Goal: Information Seeking & Learning: Find specific page/section

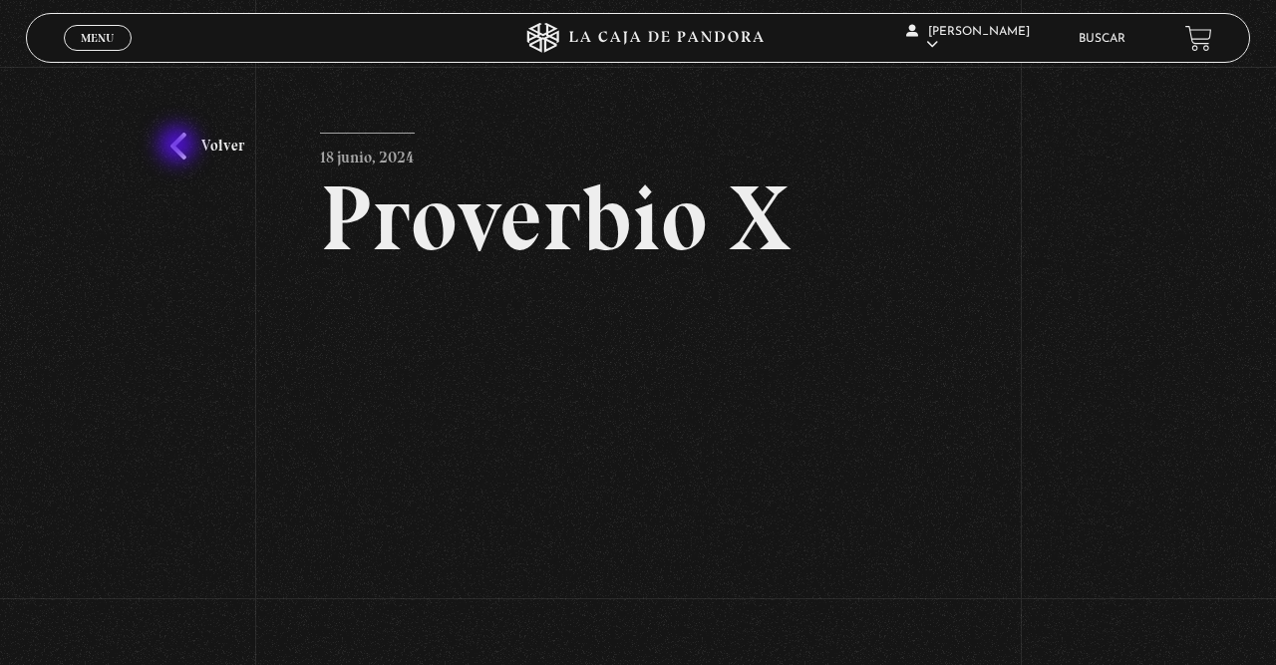
click at [179, 147] on link "Volver" at bounding box center [207, 146] width 74 height 27
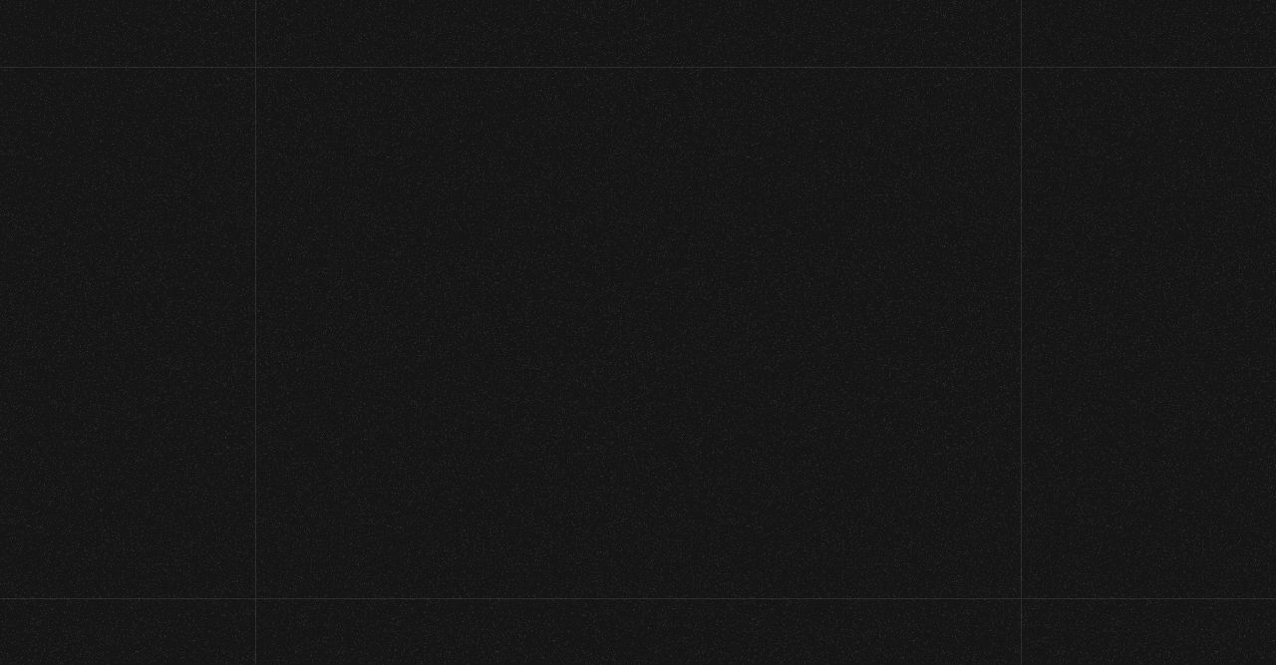
scroll to position [104, 0]
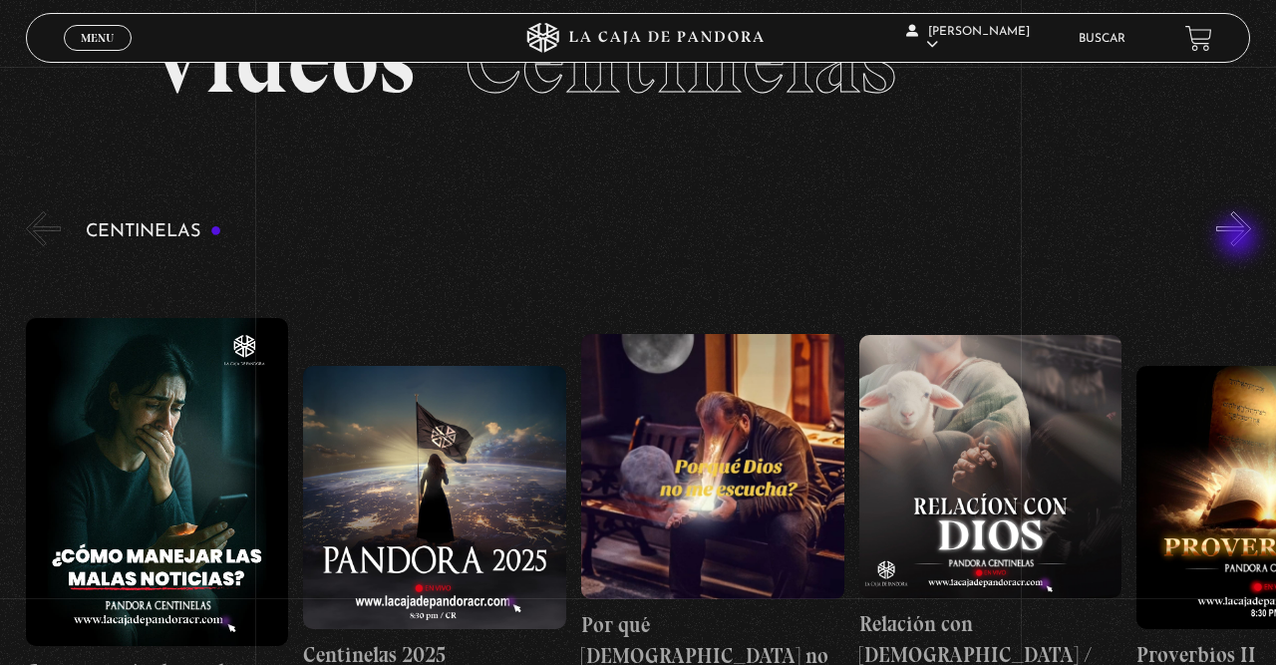
click at [1240, 239] on button "»" at bounding box center [1233, 228] width 35 height 35
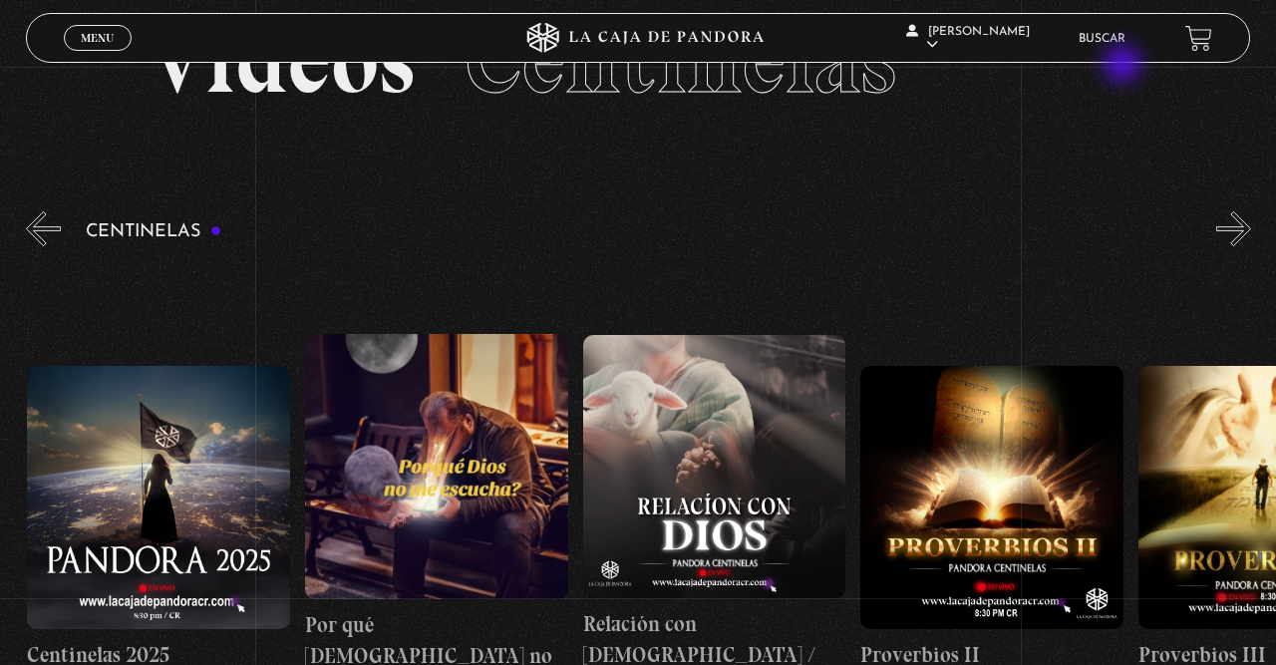
scroll to position [0, 277]
click at [1109, 45] on link "Buscar" at bounding box center [1101, 39] width 47 height 12
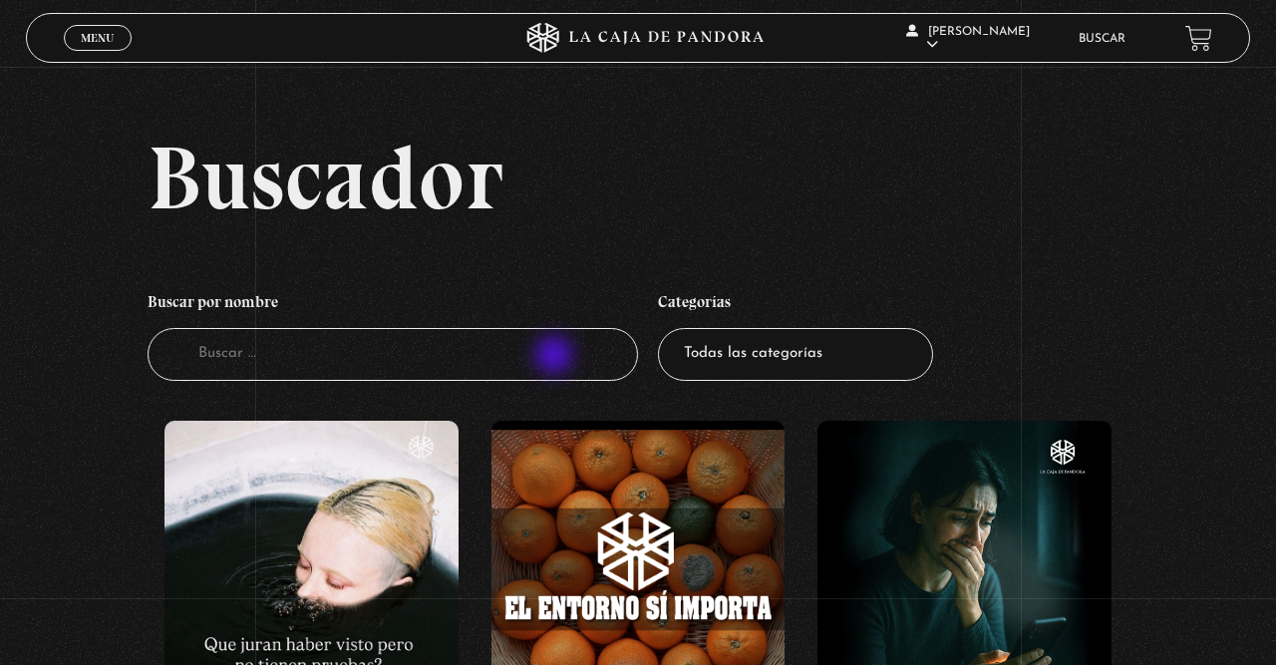
click at [556, 357] on input "Buscador" at bounding box center [393, 354] width 490 height 53
type input "pers"
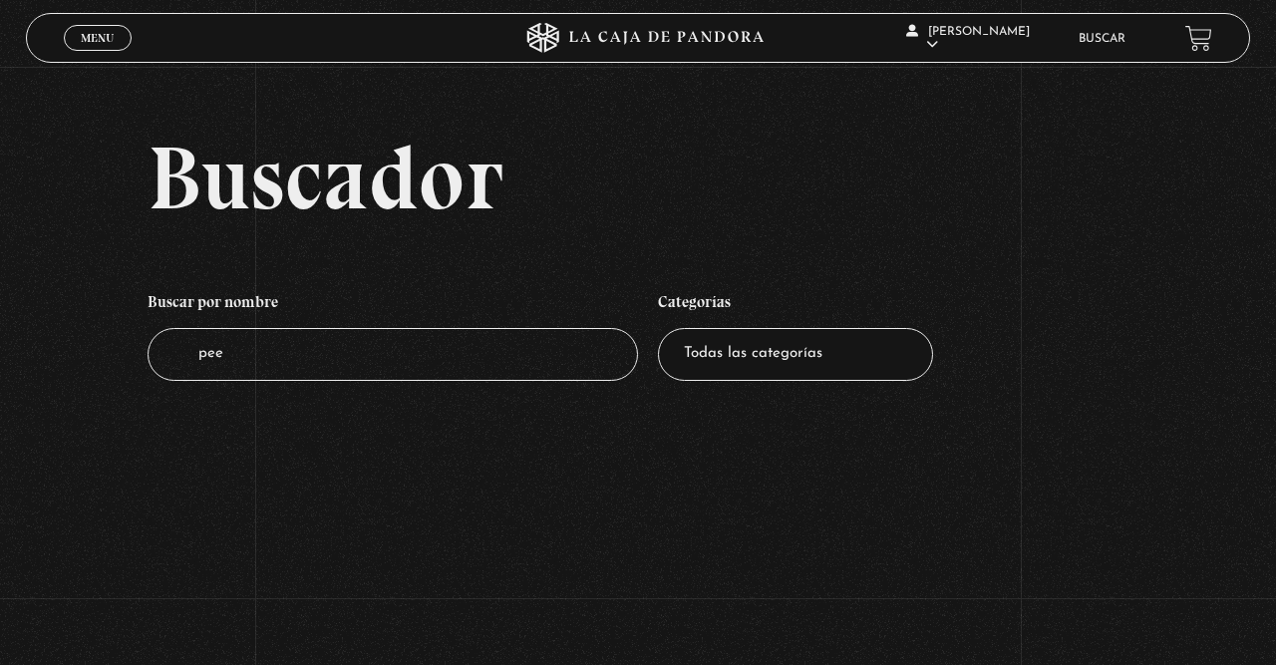
click at [556, 357] on input "pee" at bounding box center [393, 354] width 490 height 53
type input "persona"
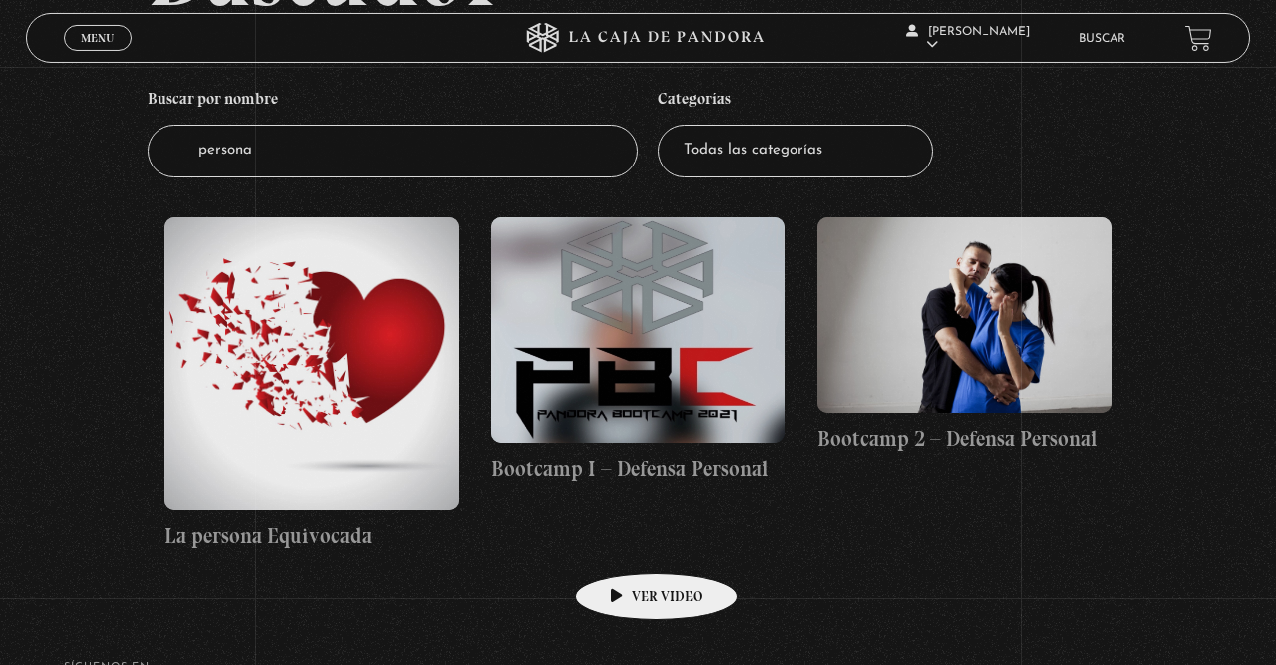
scroll to position [207, 0]
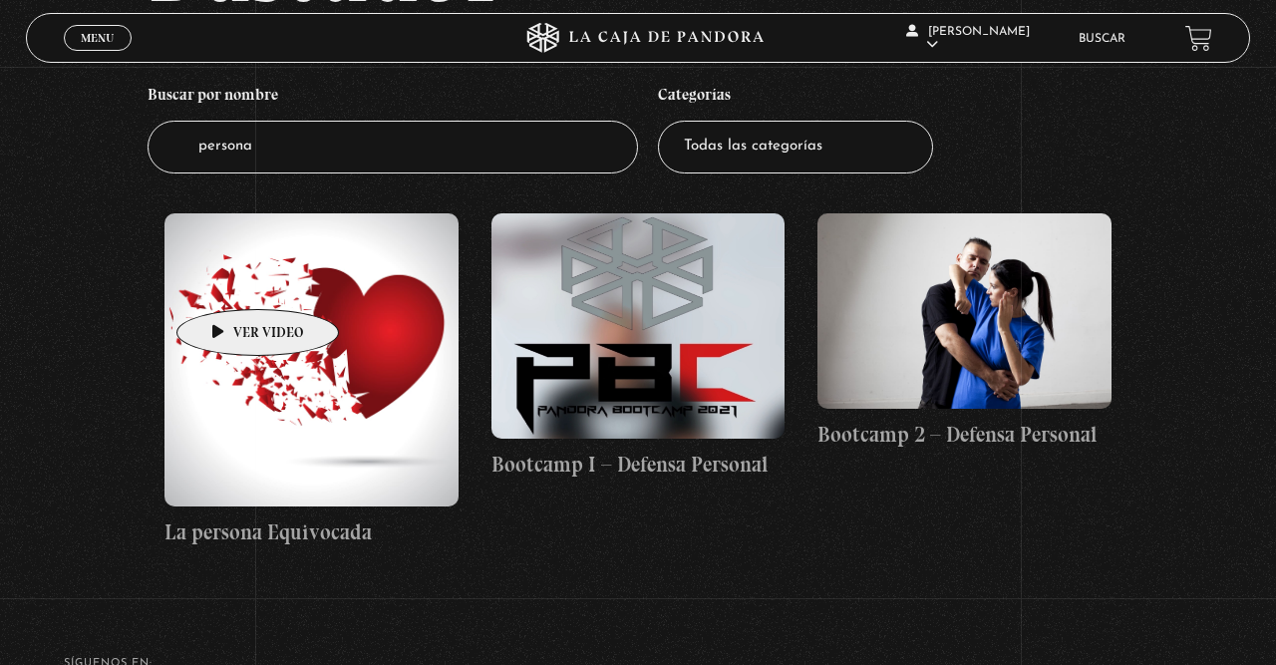
click at [228, 283] on figure at bounding box center [311, 360] width 294 height 294
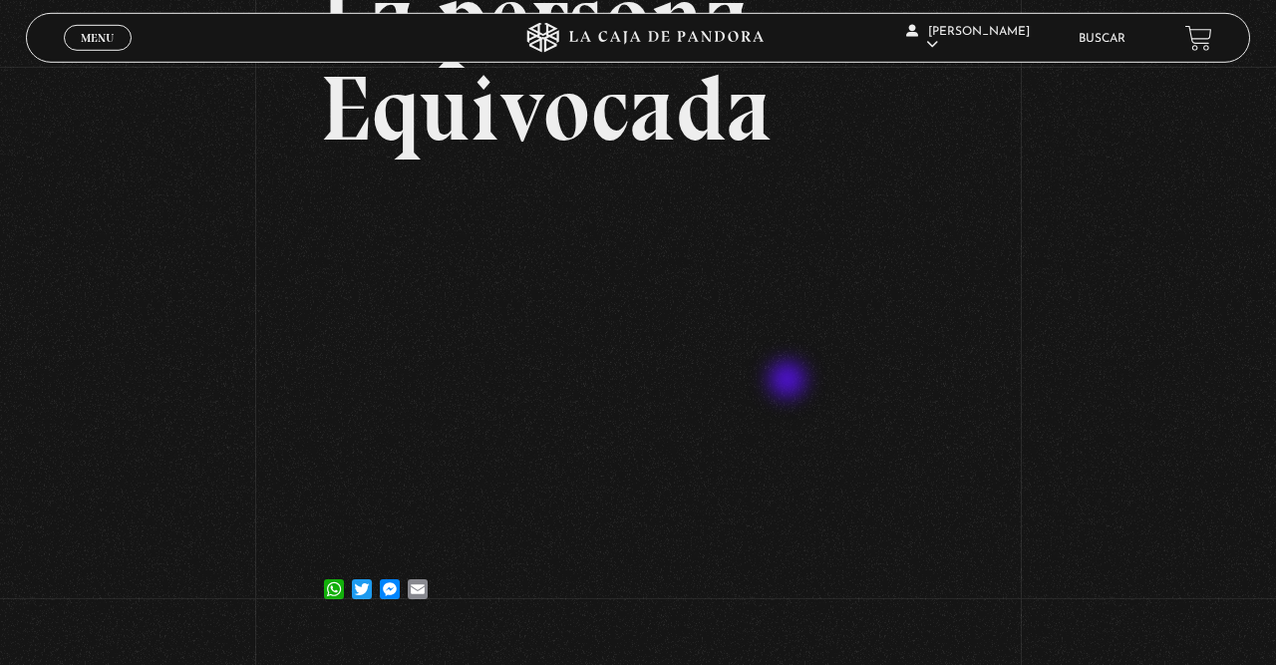
scroll to position [311, 0]
